Goal: Complete application form

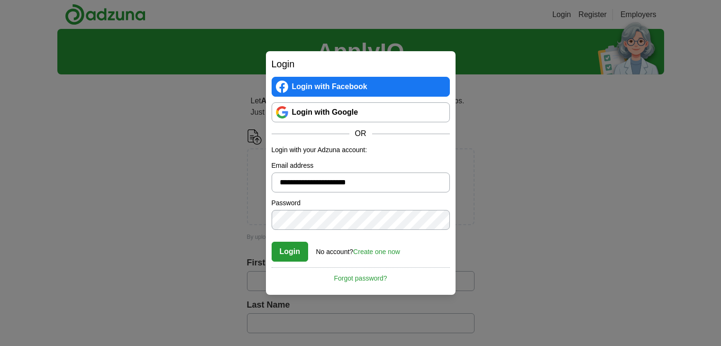
click at [330, 115] on link "Login with Google" at bounding box center [361, 112] width 178 height 20
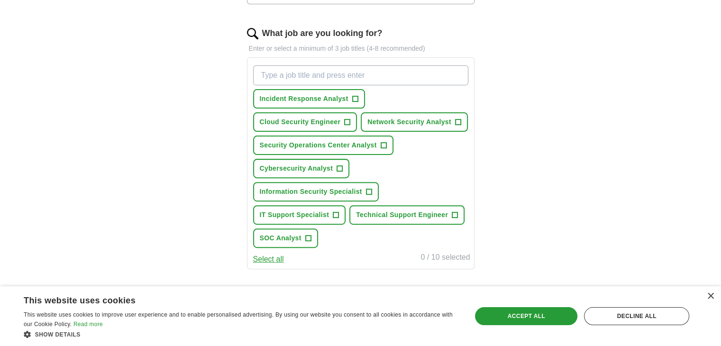
scroll to position [316, 0]
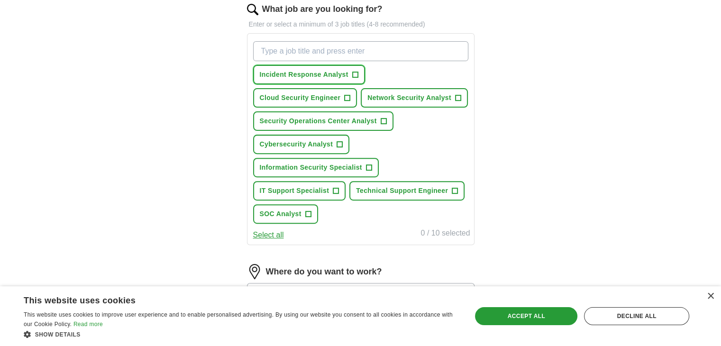
click at [352, 72] on span "+" at bounding box center [355, 75] width 6 height 6
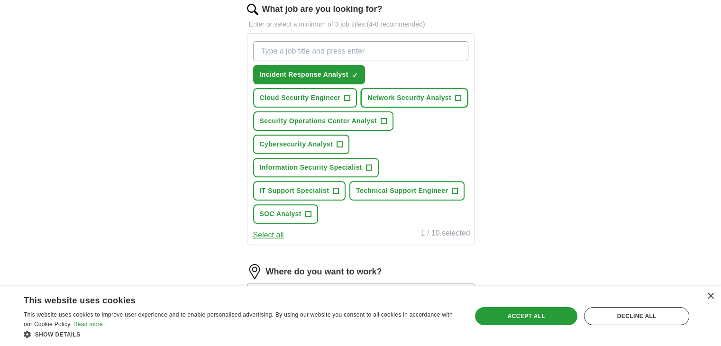
click at [421, 99] on span "Network Security Analyst" at bounding box center [409, 98] width 84 height 10
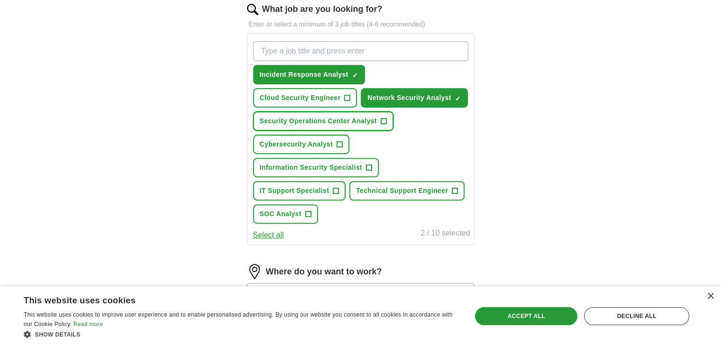
click at [349, 116] on span "Security Operations Center Analyst" at bounding box center [318, 121] width 117 height 10
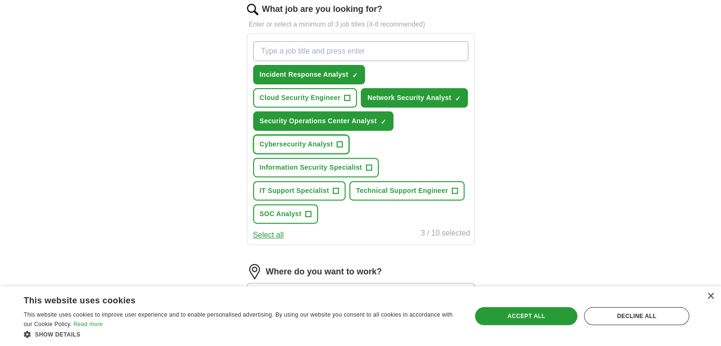
click at [320, 143] on span "Cybersecurity Analyst" at bounding box center [296, 144] width 73 height 10
click at [329, 164] on span "Information Security Specialist" at bounding box center [311, 168] width 102 height 10
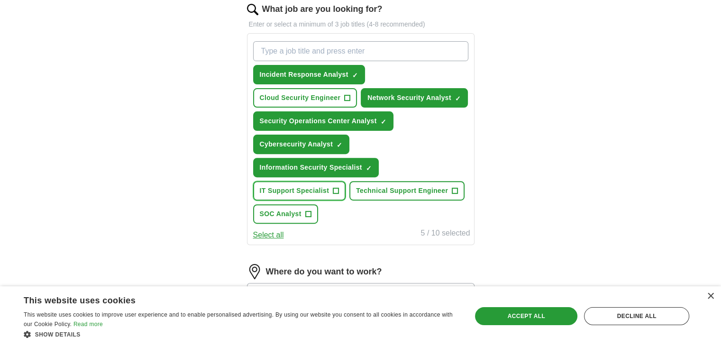
click at [321, 186] on span "IT Support Specialist" at bounding box center [295, 191] width 70 height 10
click at [311, 211] on button "SOC Analyst +" at bounding box center [285, 213] width 65 height 19
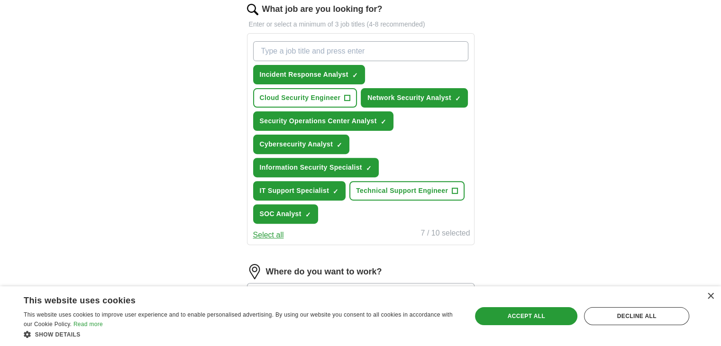
click at [322, 47] on input "What job are you looking for?" at bounding box center [360, 51] width 215 height 20
type input "Help desk"
type input "desktop"
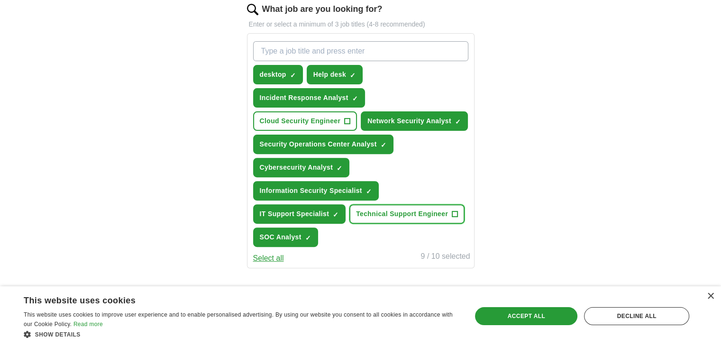
click at [391, 215] on span "Technical Support Engineer" at bounding box center [402, 214] width 92 height 10
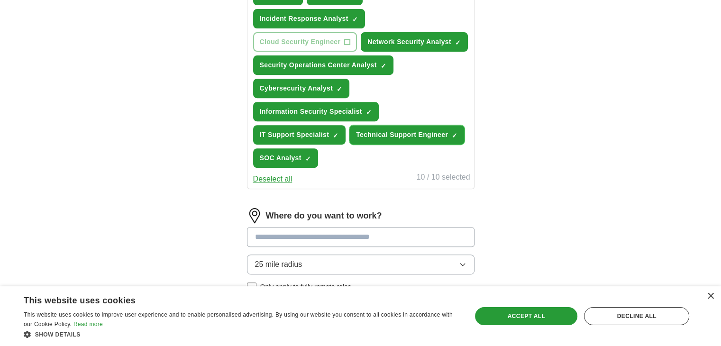
scroll to position [474, 0]
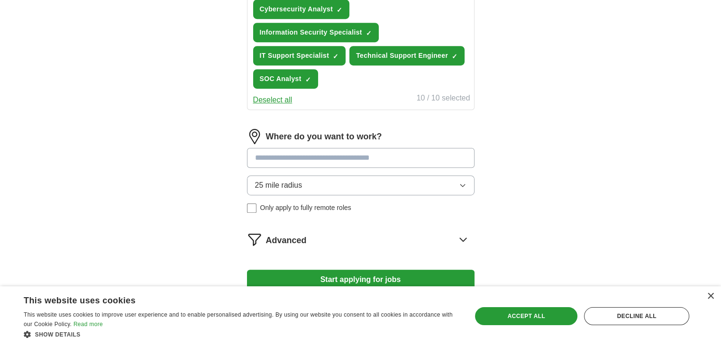
click at [298, 162] on input at bounding box center [360, 158] width 227 height 20
type input "*****"
click at [297, 179] on div "Where do you want to work? ***** 25 mile radius Only apply to fully remote roles" at bounding box center [360, 174] width 227 height 91
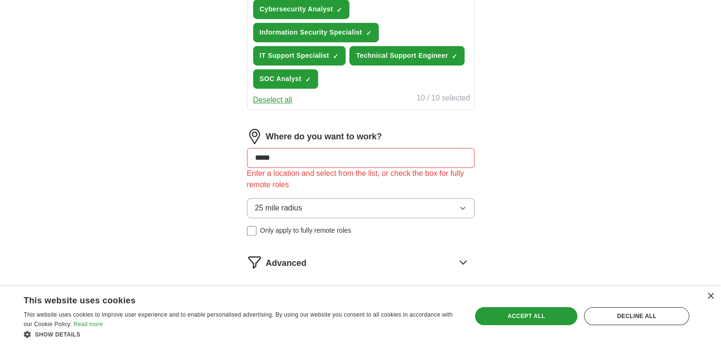
click at [278, 158] on input "*****" at bounding box center [360, 158] width 227 height 20
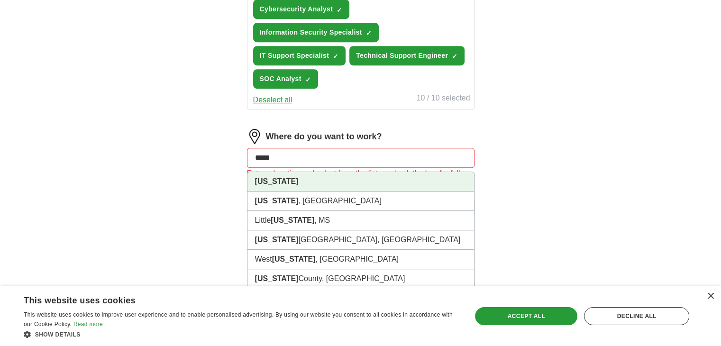
click at [280, 175] on li "[US_STATE]" at bounding box center [360, 181] width 227 height 19
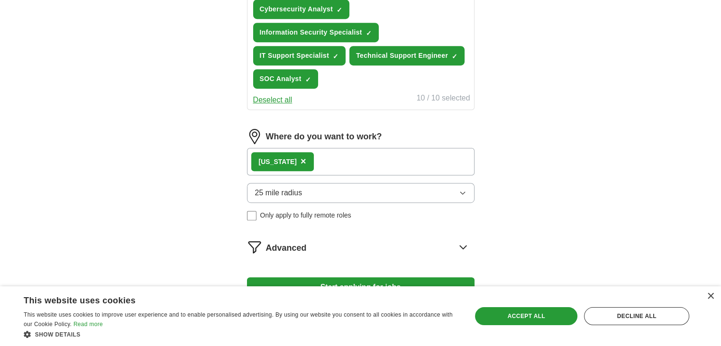
click at [278, 191] on span "25 mile radius" at bounding box center [278, 192] width 47 height 11
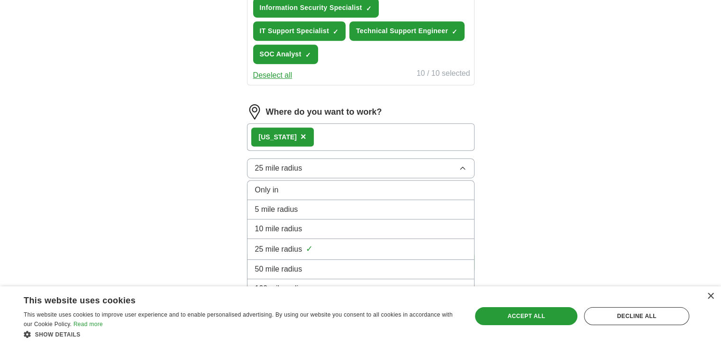
scroll to position [542, 0]
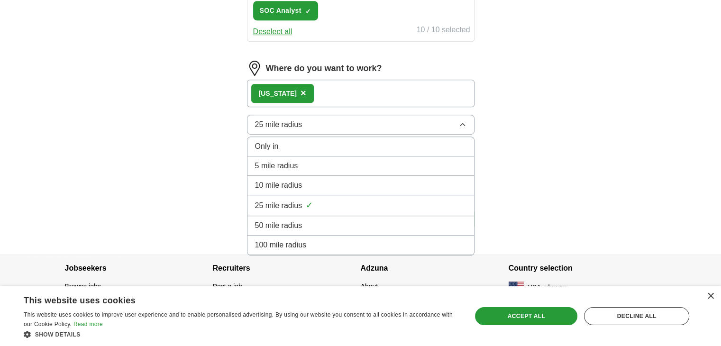
click at [290, 236] on li "100 mile radius" at bounding box center [360, 245] width 227 height 19
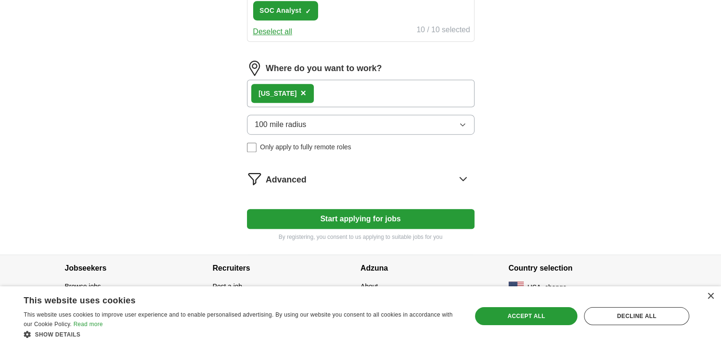
click at [457, 173] on icon at bounding box center [462, 178] width 15 height 15
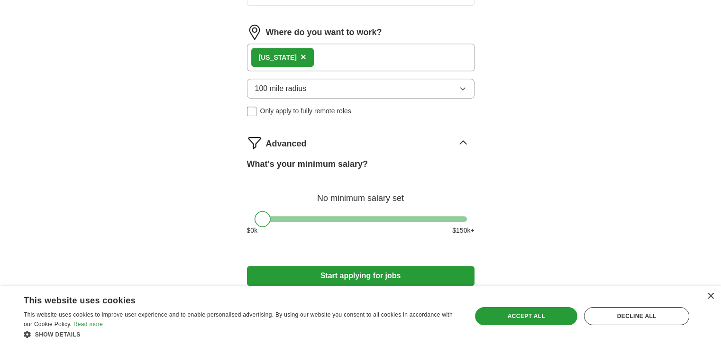
scroll to position [621, 0]
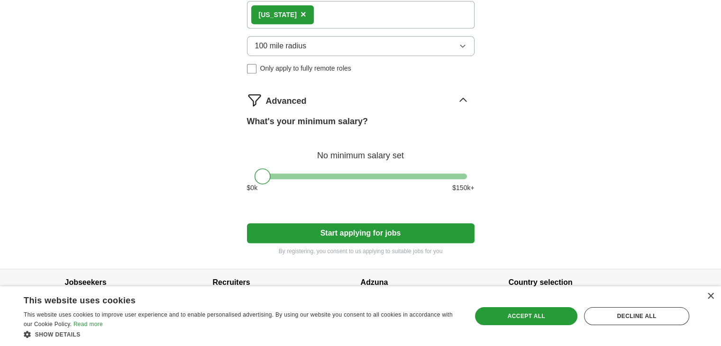
click at [359, 231] on button "Start applying for jobs" at bounding box center [360, 233] width 227 height 20
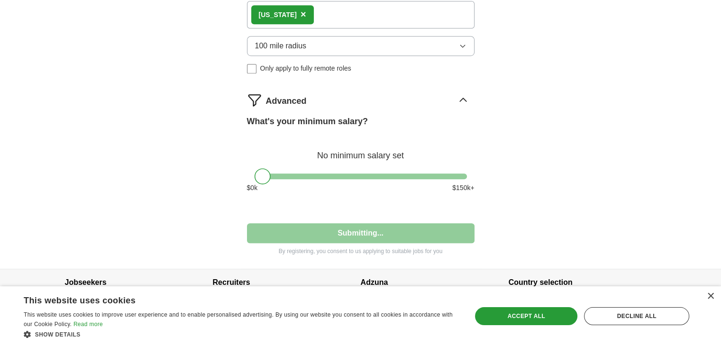
scroll to position [542, 0]
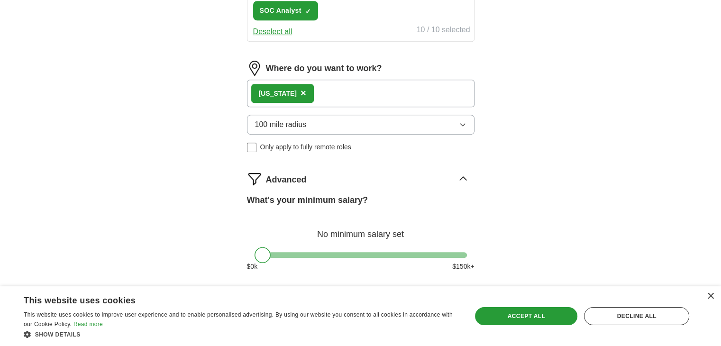
select select "**"
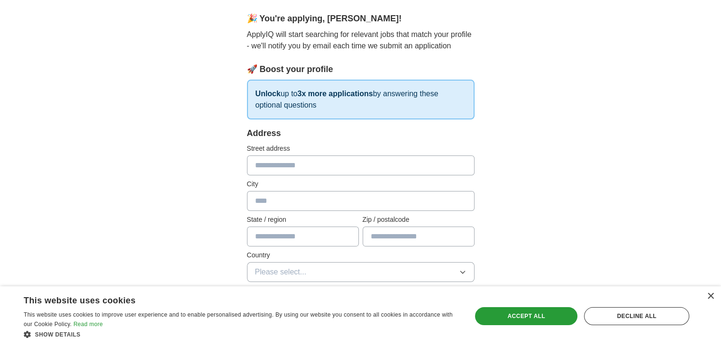
scroll to position [79, 0]
click at [311, 169] on input "text" at bounding box center [360, 166] width 227 height 20
type input "**********"
type input "**"
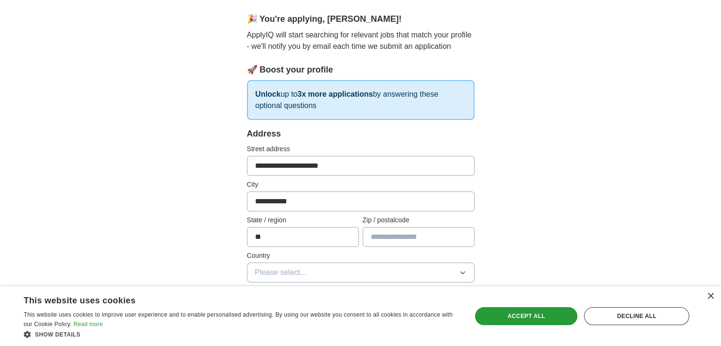
type input "*****"
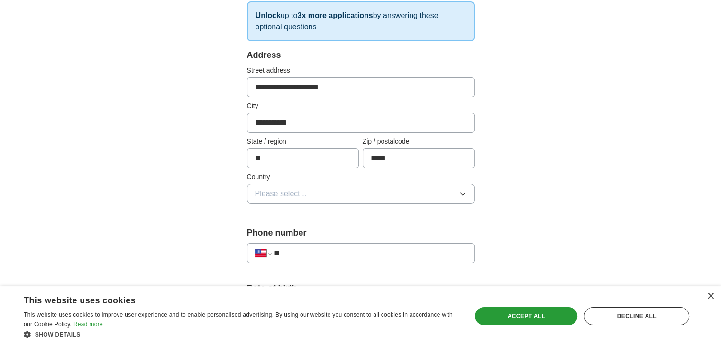
scroll to position [158, 0]
click at [292, 188] on span "Please select..." at bounding box center [281, 193] width 52 height 11
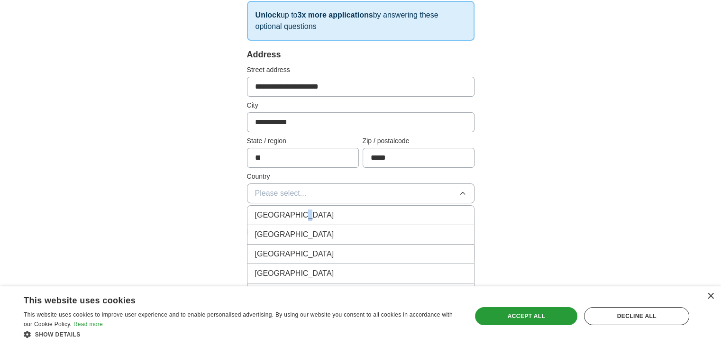
click at [296, 218] on span "[GEOGRAPHIC_DATA]" at bounding box center [294, 214] width 79 height 11
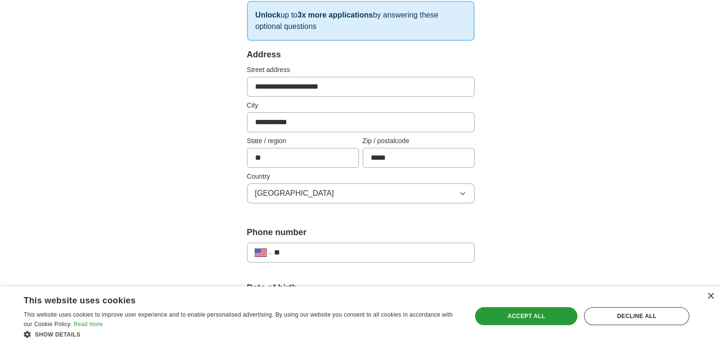
click at [294, 192] on span "[GEOGRAPHIC_DATA]" at bounding box center [294, 193] width 79 height 11
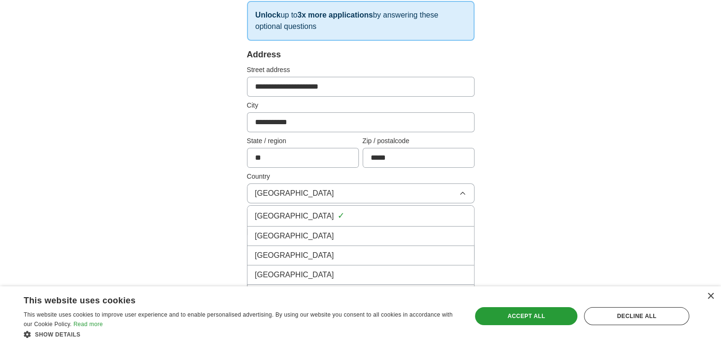
click at [282, 232] on span "[GEOGRAPHIC_DATA]" at bounding box center [294, 235] width 79 height 11
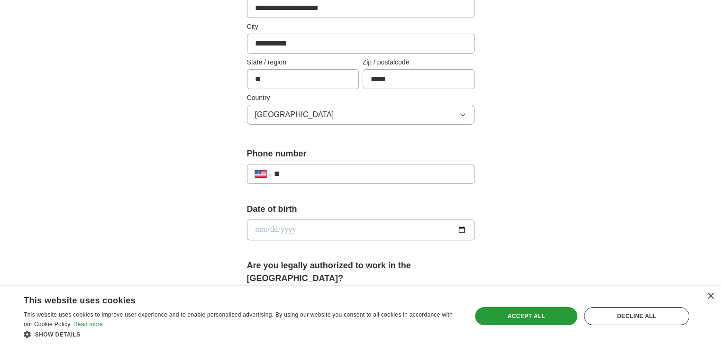
scroll to position [237, 0]
click at [312, 173] on input "**" at bounding box center [369, 173] width 192 height 11
paste input "**********"
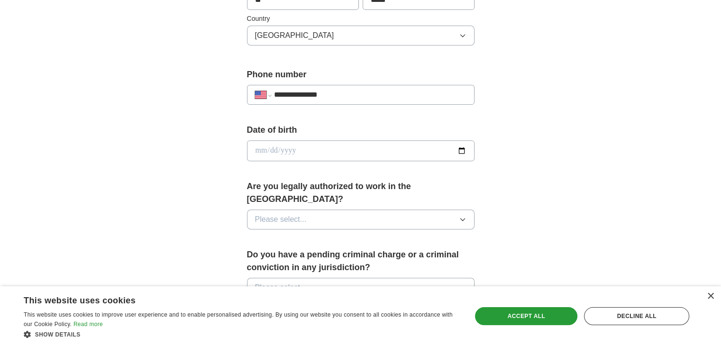
scroll to position [395, 0]
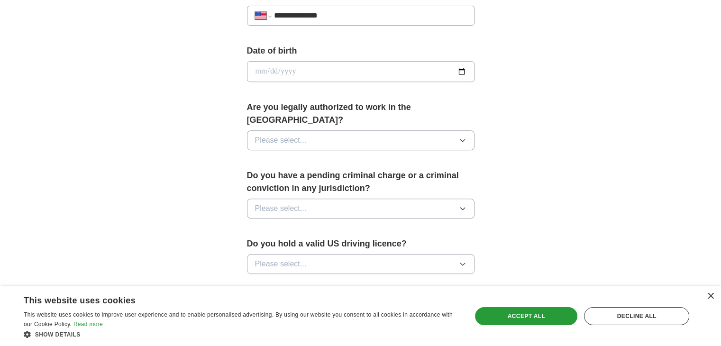
type input "**********"
click at [305, 135] on span "Please select..." at bounding box center [281, 140] width 52 height 11
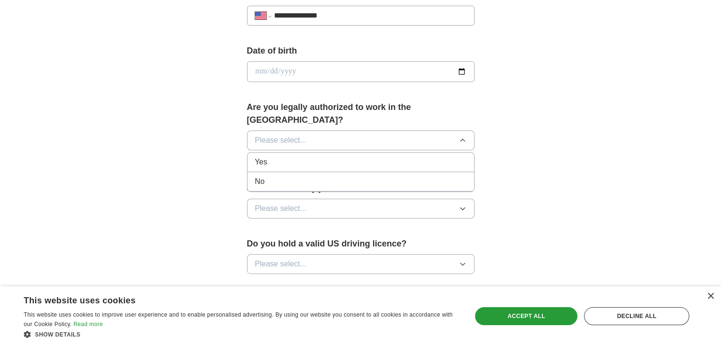
click at [299, 156] on li "Yes" at bounding box center [360, 162] width 227 height 19
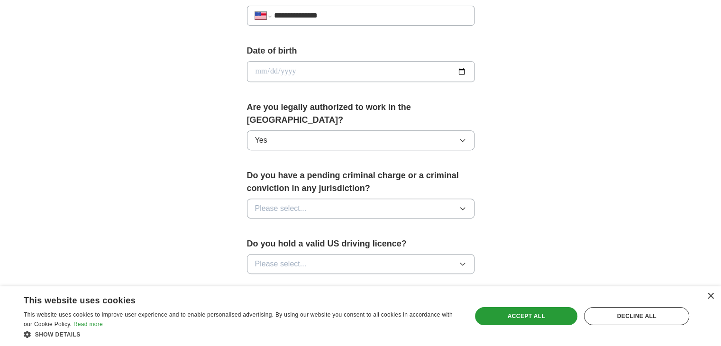
click at [286, 130] on button "Yes" at bounding box center [360, 140] width 227 height 20
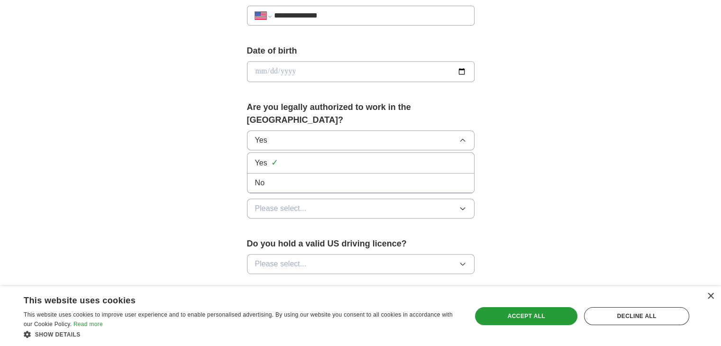
click at [195, 176] on div "**********" at bounding box center [360, 65] width 607 height 863
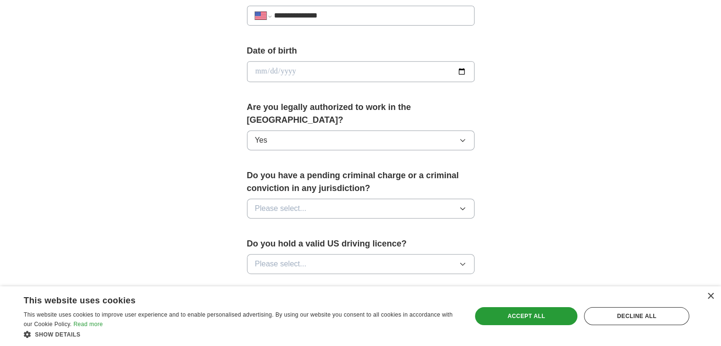
click at [310, 199] on button "Please select..." at bounding box center [360, 209] width 227 height 20
click at [296, 244] on div "No" at bounding box center [360, 249] width 211 height 11
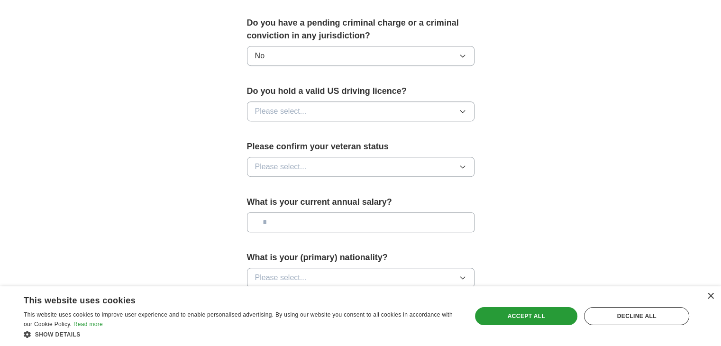
scroll to position [553, 0]
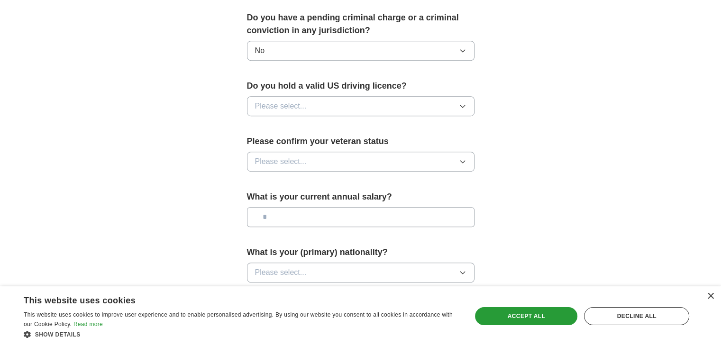
click at [314, 96] on button "Please select..." at bounding box center [360, 106] width 227 height 20
click at [333, 122] on div "Yes" at bounding box center [360, 127] width 211 height 11
click at [310, 152] on button "Please select..." at bounding box center [360, 162] width 227 height 20
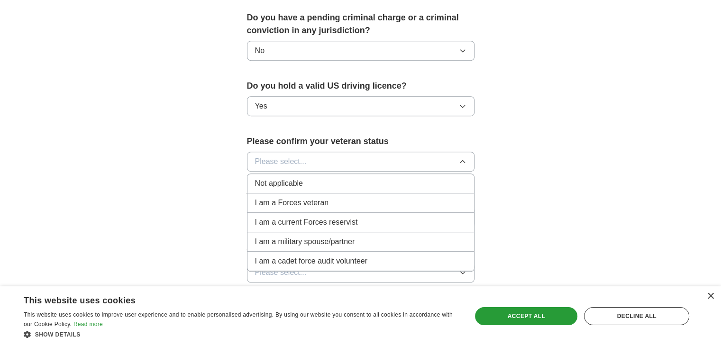
click at [321, 178] on div "Not applicable" at bounding box center [360, 183] width 211 height 11
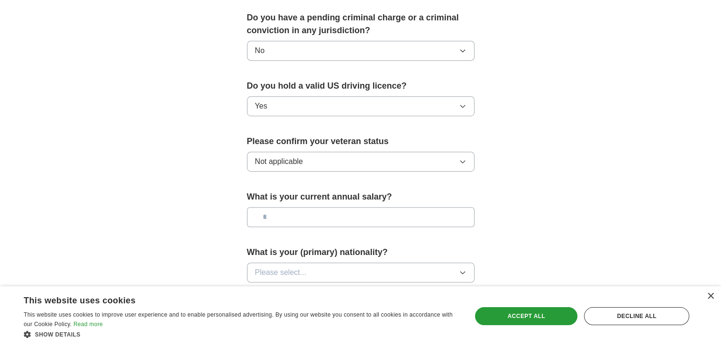
click at [316, 152] on button "Not applicable" at bounding box center [360, 162] width 227 height 20
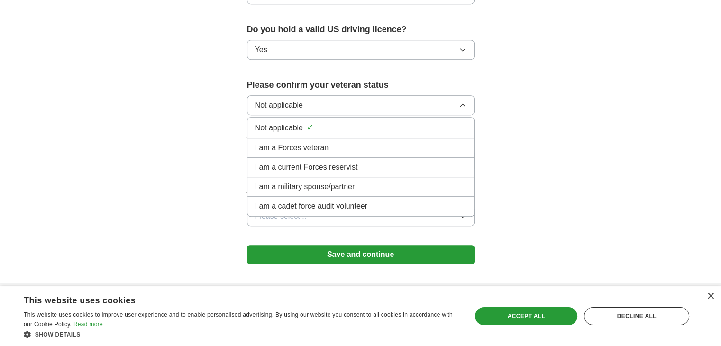
scroll to position [626, 0]
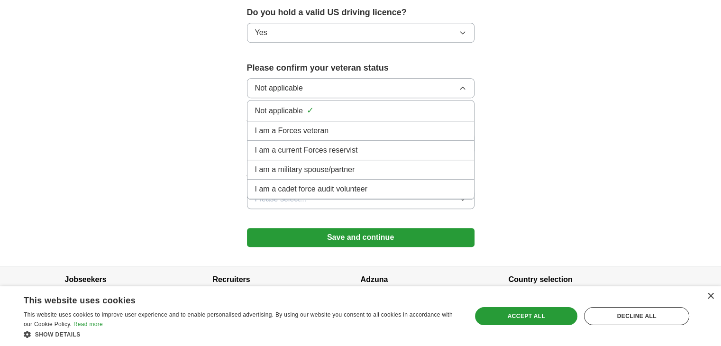
click at [315, 104] on div "Not applicable ✓" at bounding box center [360, 110] width 211 height 13
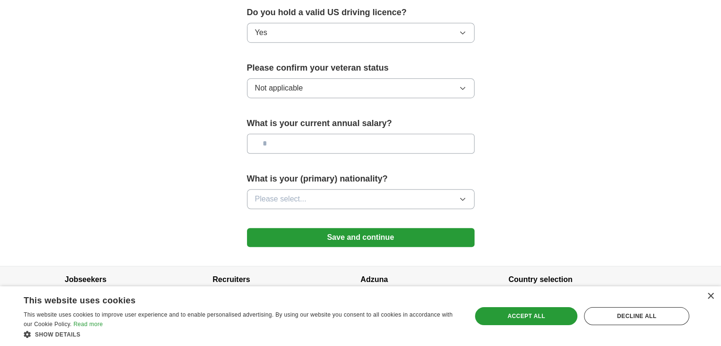
click at [345, 134] on input "text" at bounding box center [360, 144] width 227 height 20
click at [337, 134] on input "text" at bounding box center [360, 144] width 227 height 20
click at [366, 189] on button "Please select..." at bounding box center [360, 199] width 227 height 20
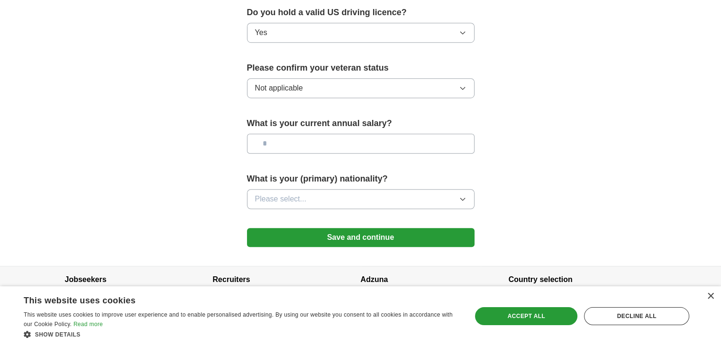
click at [394, 228] on button "Save and continue" at bounding box center [360, 237] width 227 height 19
